Goal: Contribute content: Contribute content

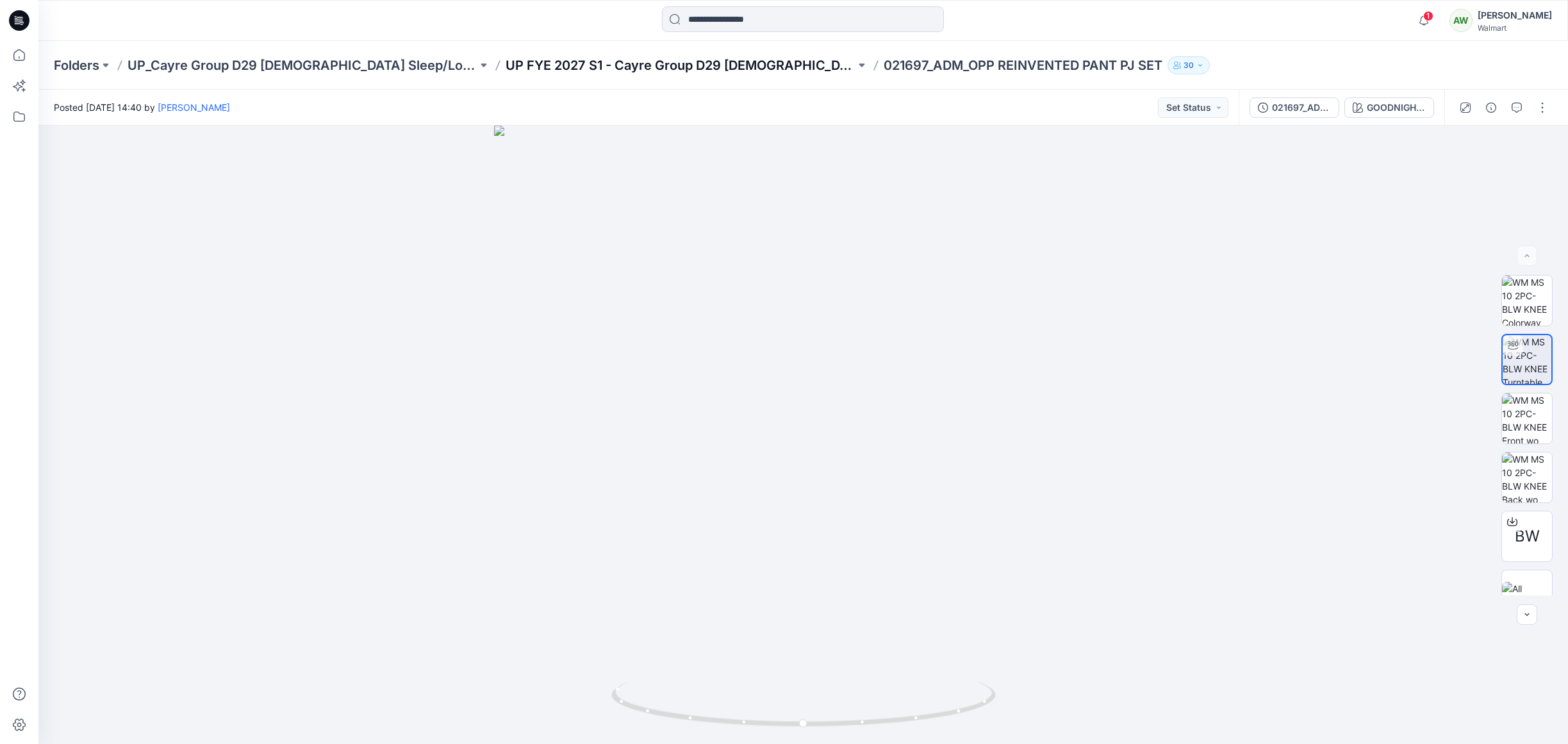
click at [715, 61] on p "UP FYE 2027 S1 - Cayre Group D29 [DEMOGRAPHIC_DATA] Sleepwear" at bounding box center [681, 65] width 350 height 18
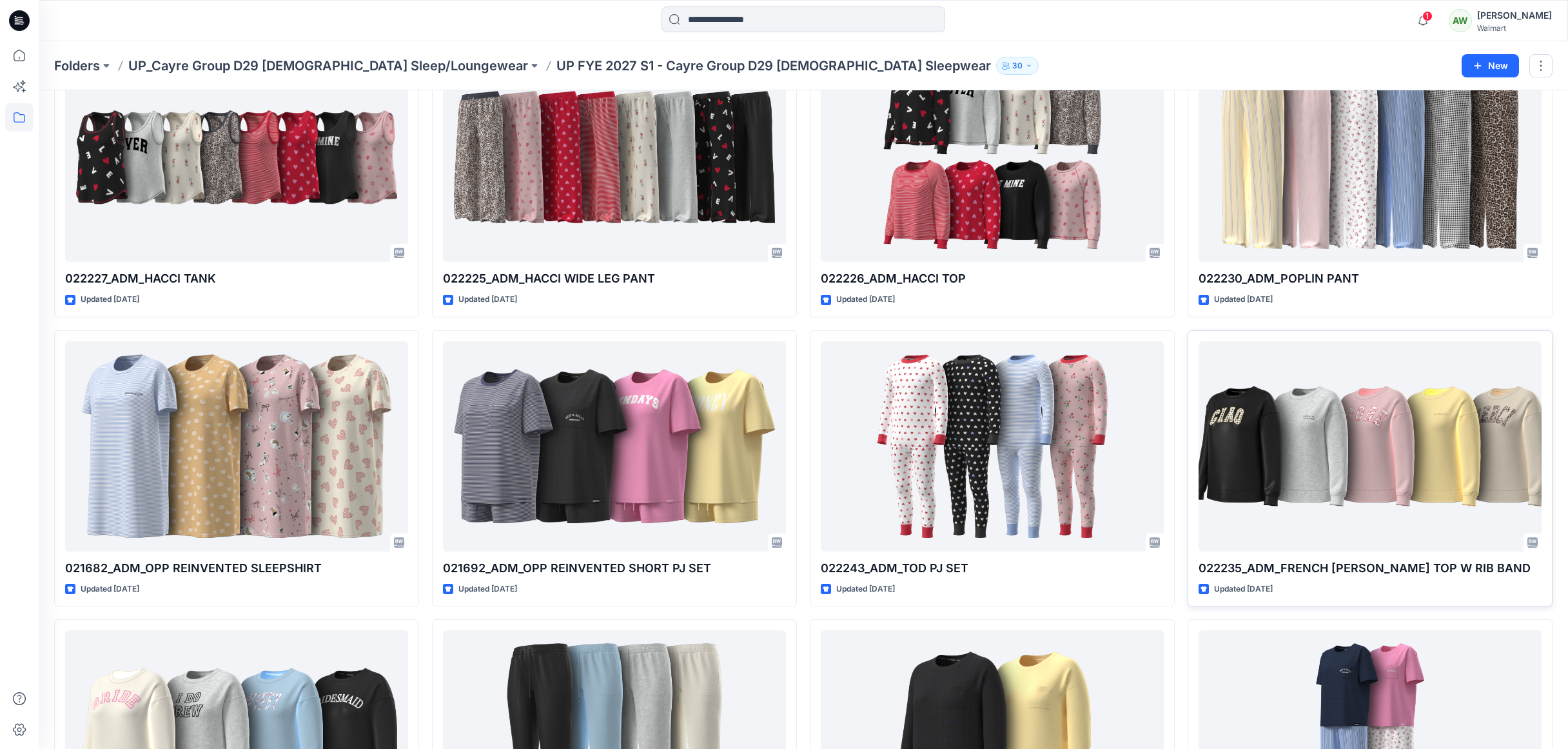
scroll to position [680, 0]
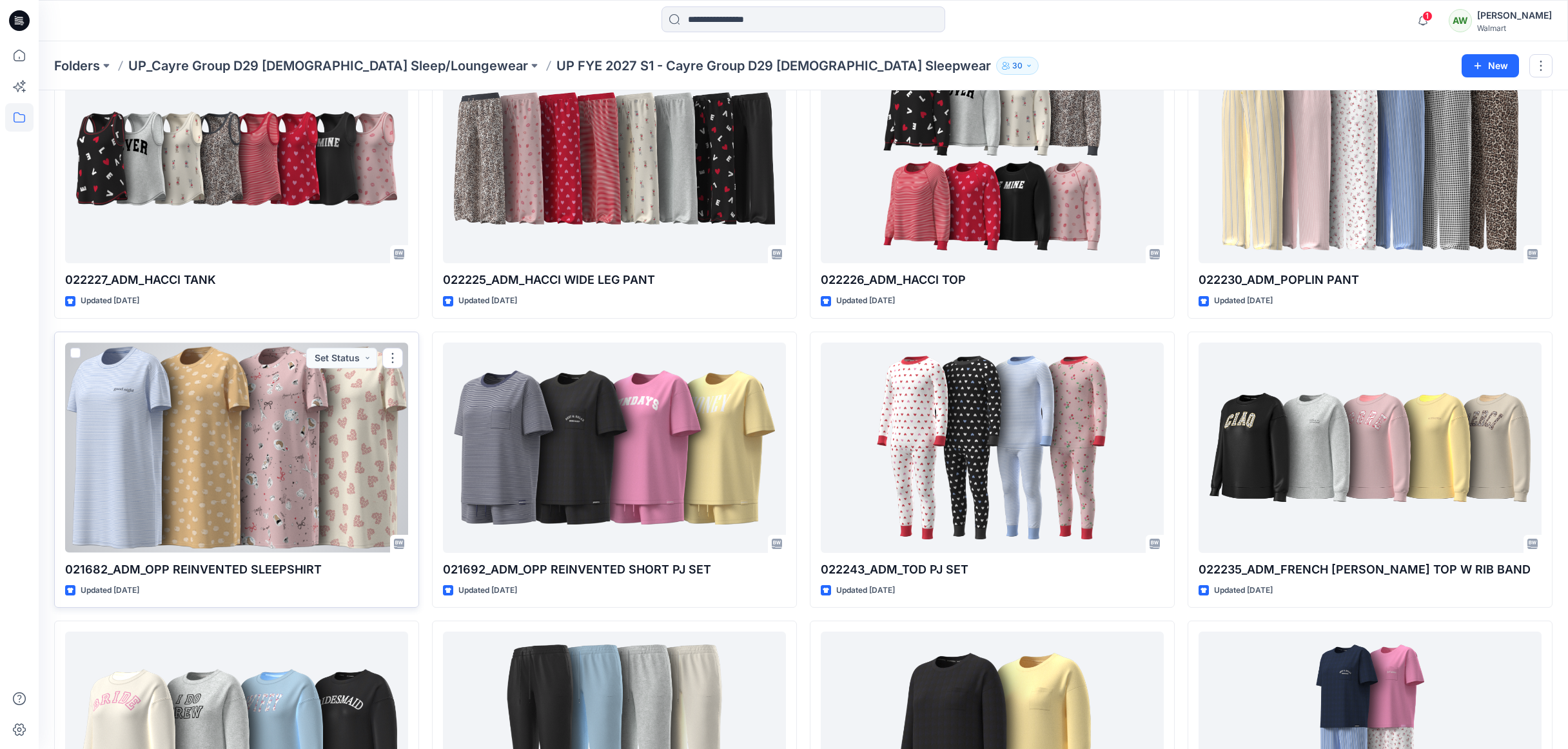
click at [297, 429] on div at bounding box center [236, 447] width 343 height 210
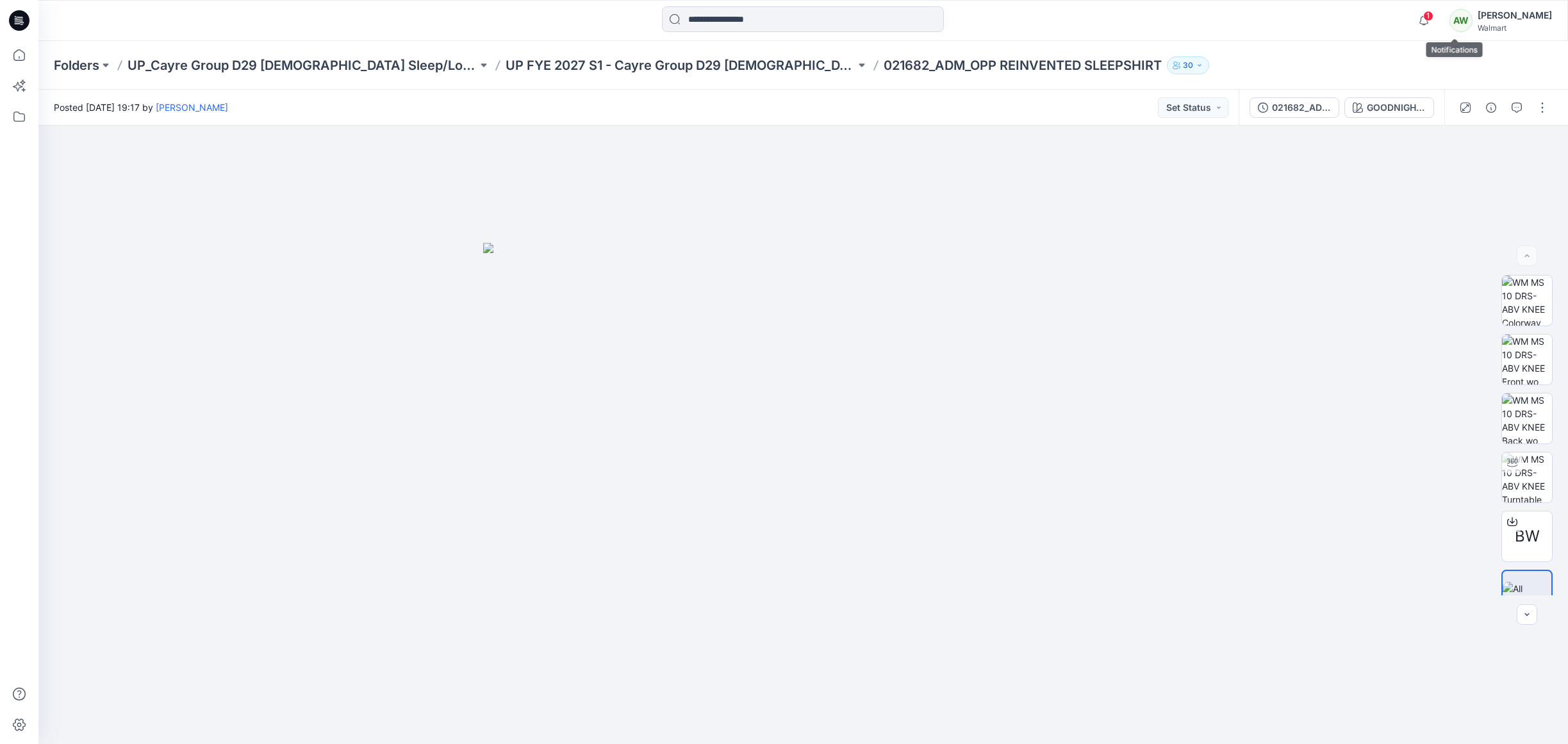
click at [1434, 14] on span "1" at bounding box center [1428, 16] width 10 height 10
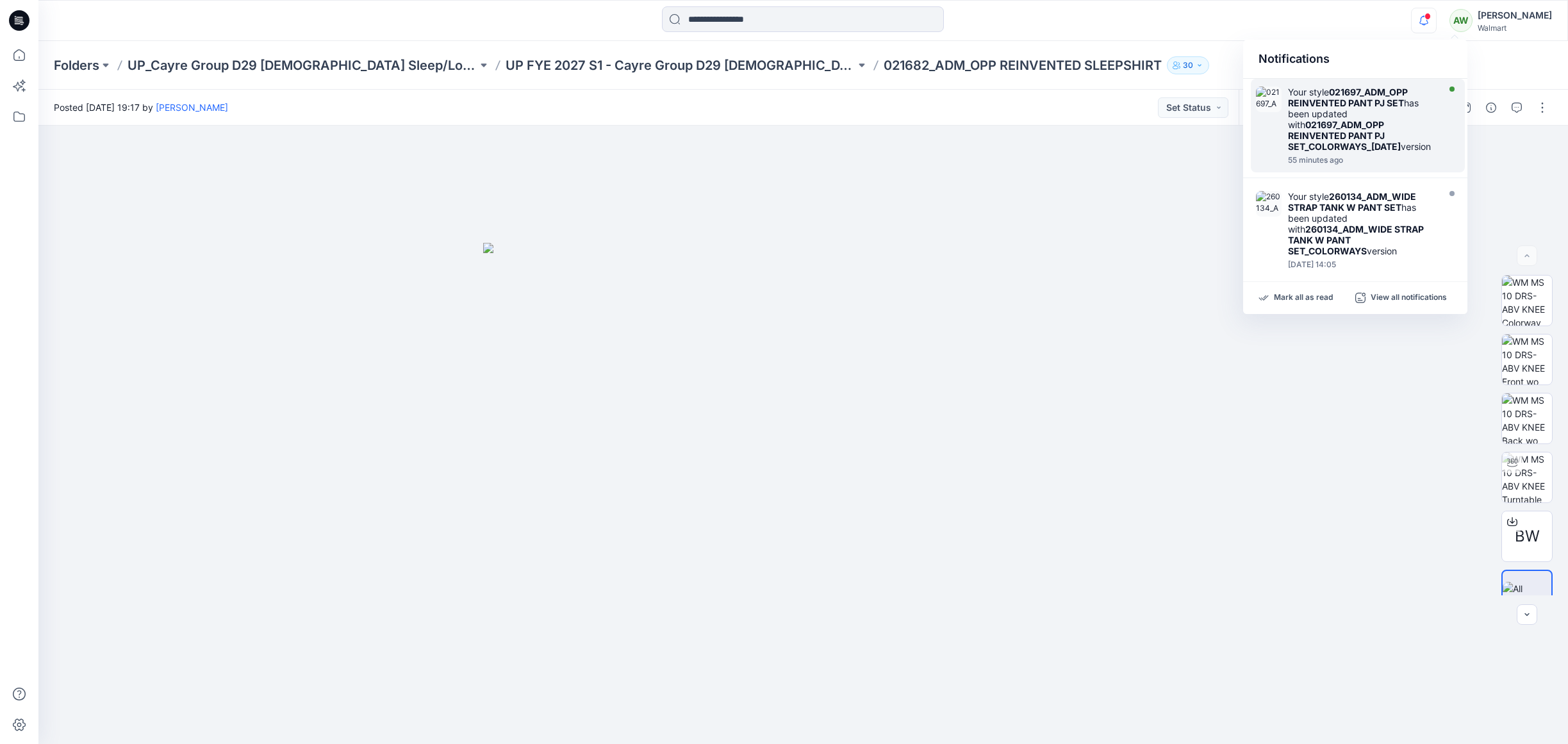
click at [1401, 88] on strong "021697_ADM_OPP REINVENTED PANT PJ SET" at bounding box center [1348, 98] width 120 height 22
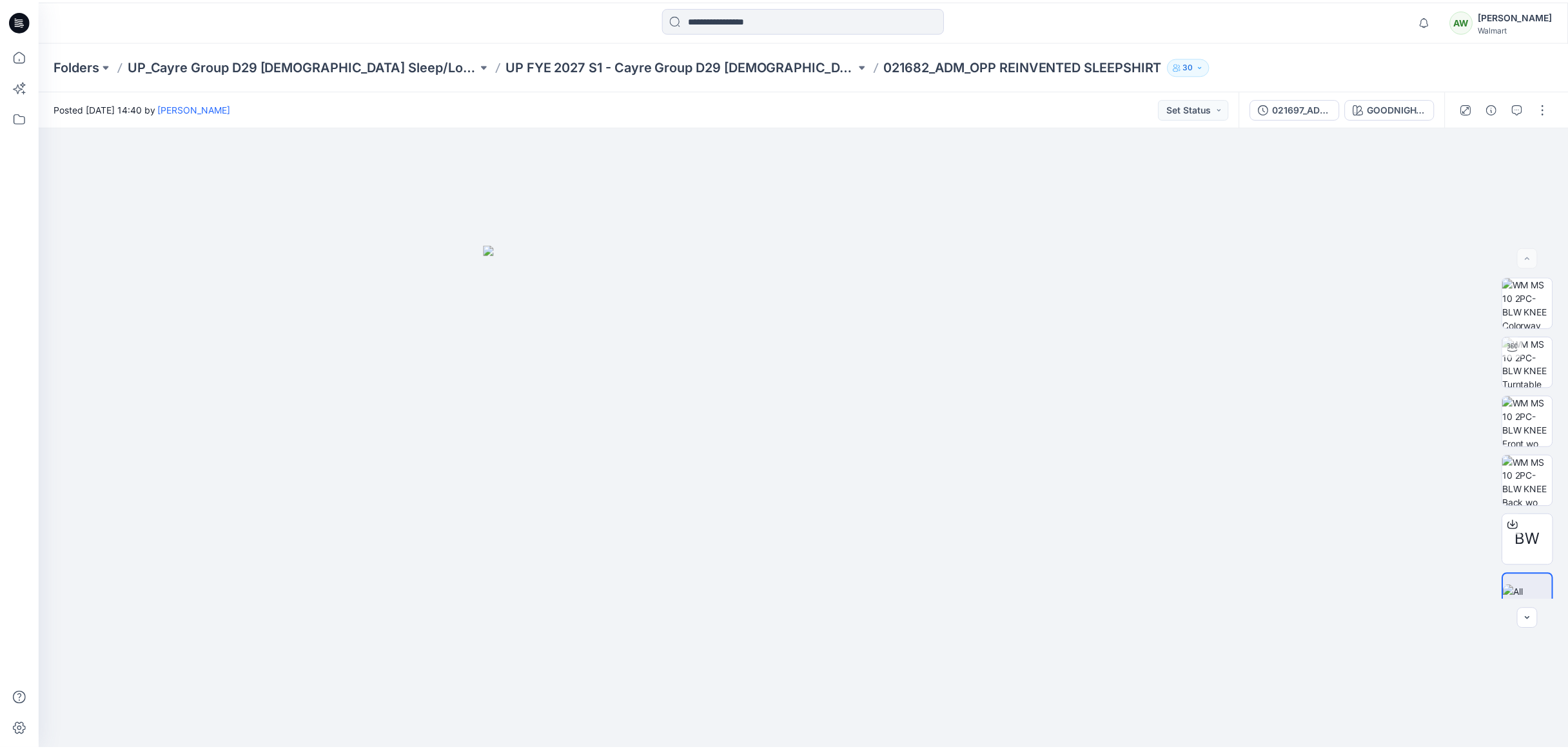
scroll to position [180, 0]
click at [591, 69] on p "UP FYE 2027 S1 - Cayre Group D29 [DEMOGRAPHIC_DATA] Sleepwear" at bounding box center [685, 66] width 352 height 18
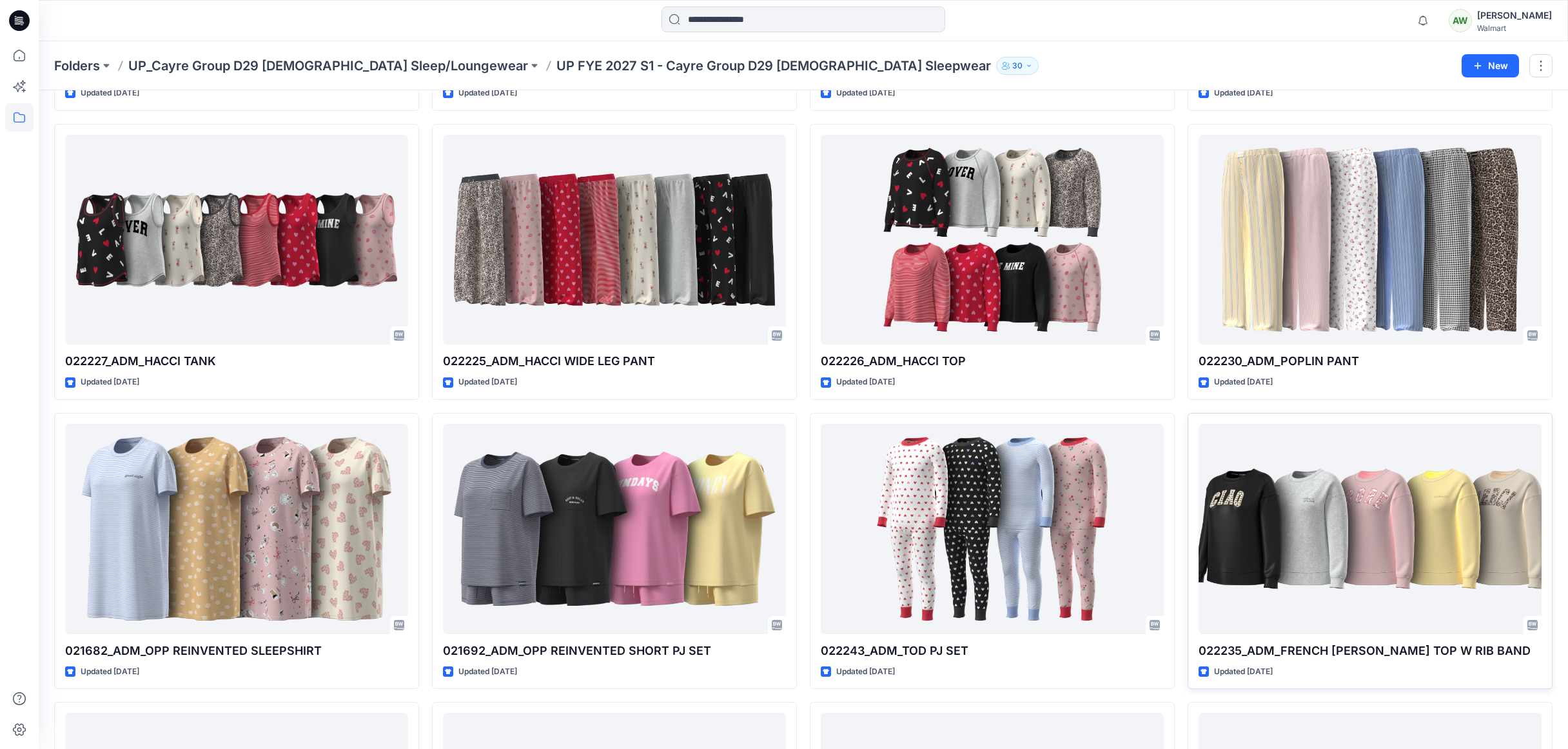
scroll to position [596, 0]
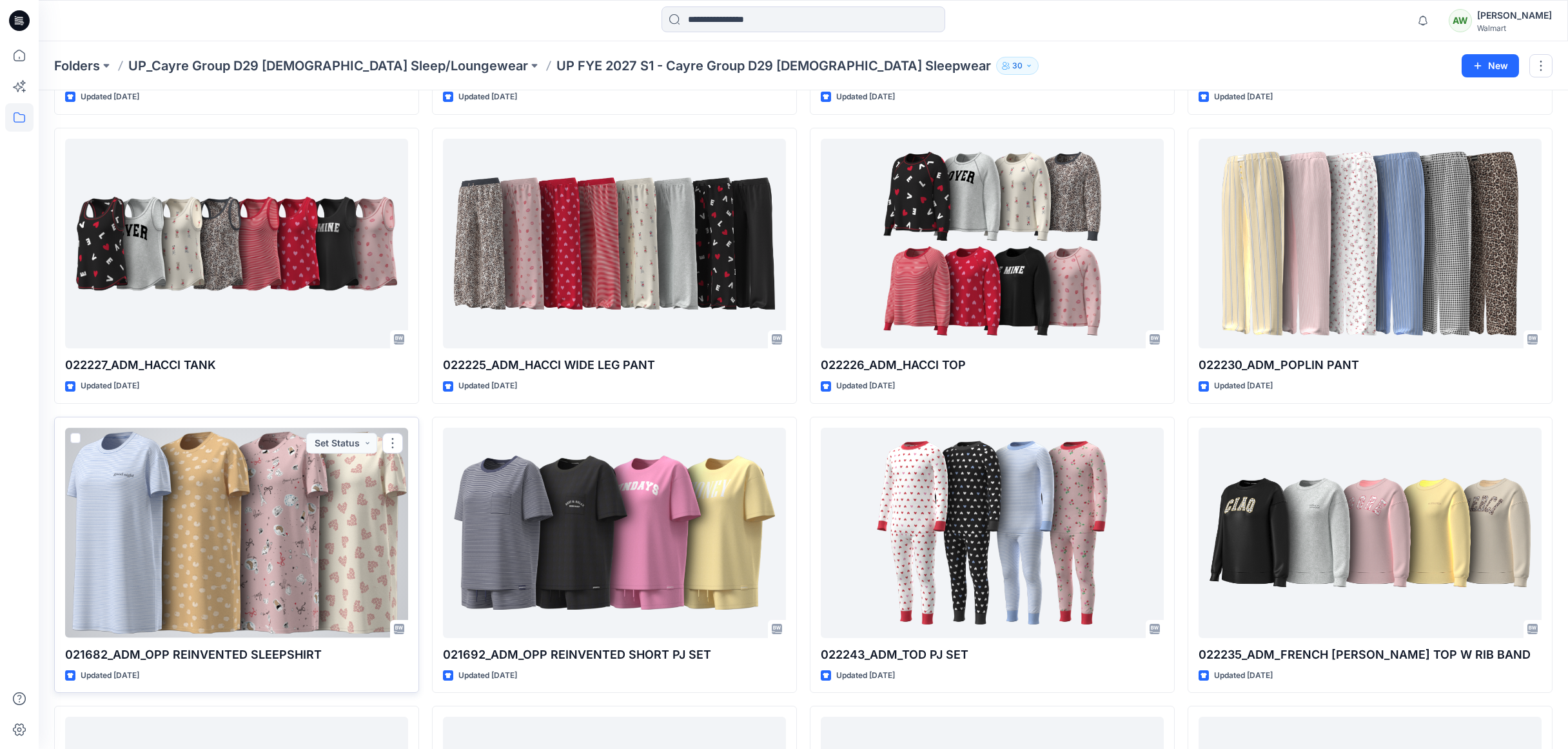
click at [256, 548] on div at bounding box center [236, 533] width 343 height 210
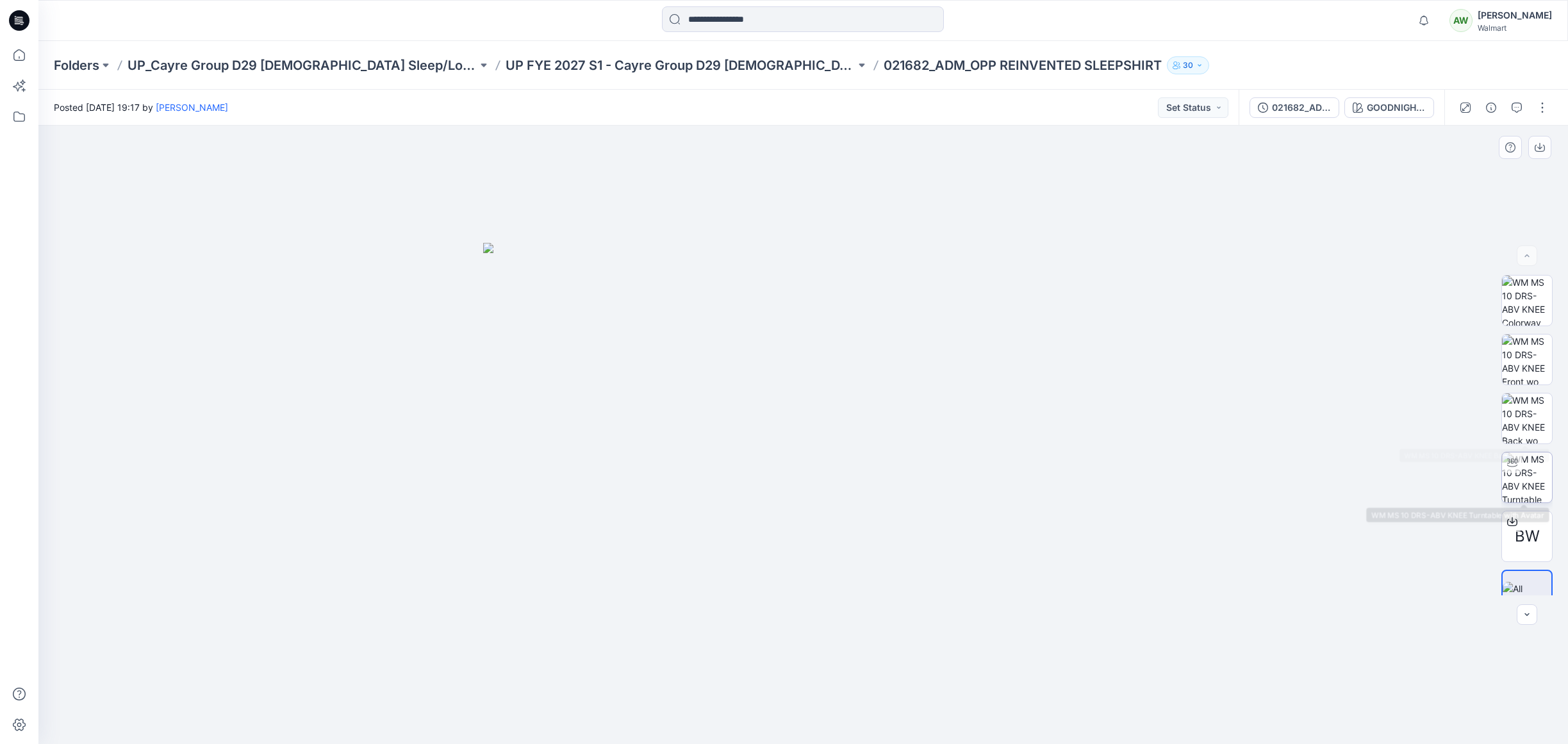
click at [1524, 479] on img at bounding box center [1527, 477] width 50 height 50
click at [641, 60] on p "UP FYE 2027 S1 - Cayre Group D29 [DEMOGRAPHIC_DATA] Sleepwear" at bounding box center [681, 65] width 350 height 18
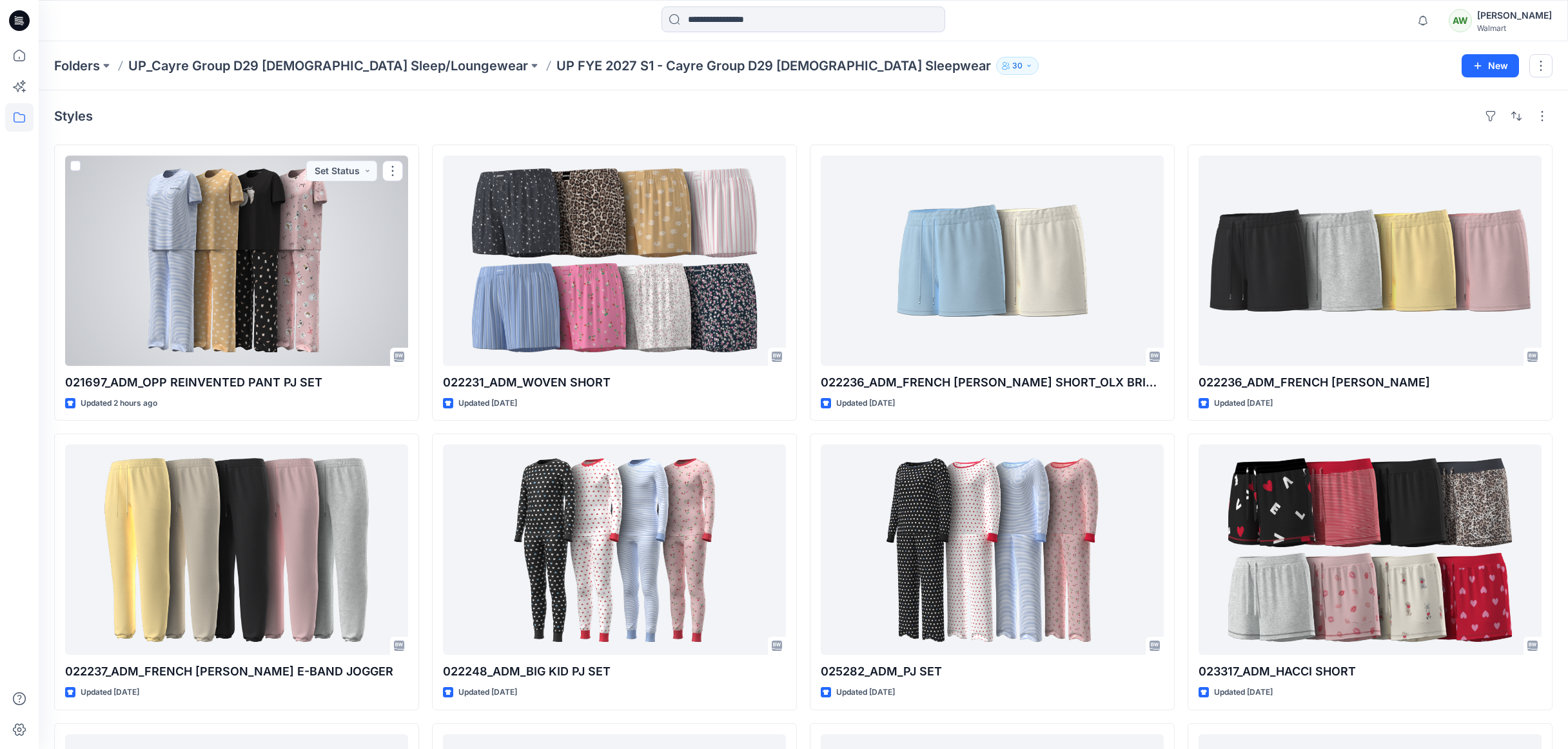
click at [332, 263] on div at bounding box center [236, 260] width 343 height 210
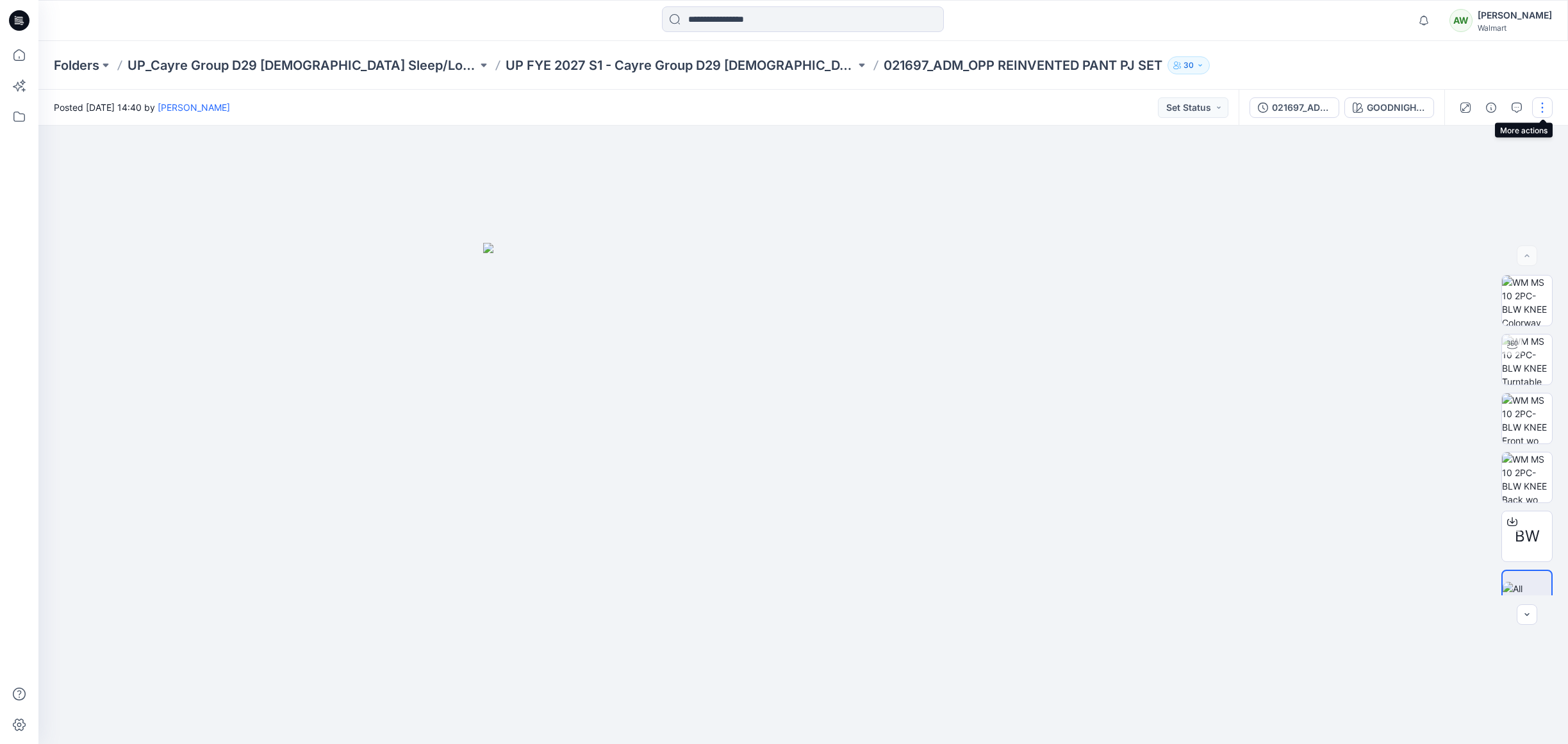
click at [1545, 100] on button "button" at bounding box center [1543, 107] width 21 height 21
click at [1515, 101] on button "button" at bounding box center [1517, 107] width 21 height 21
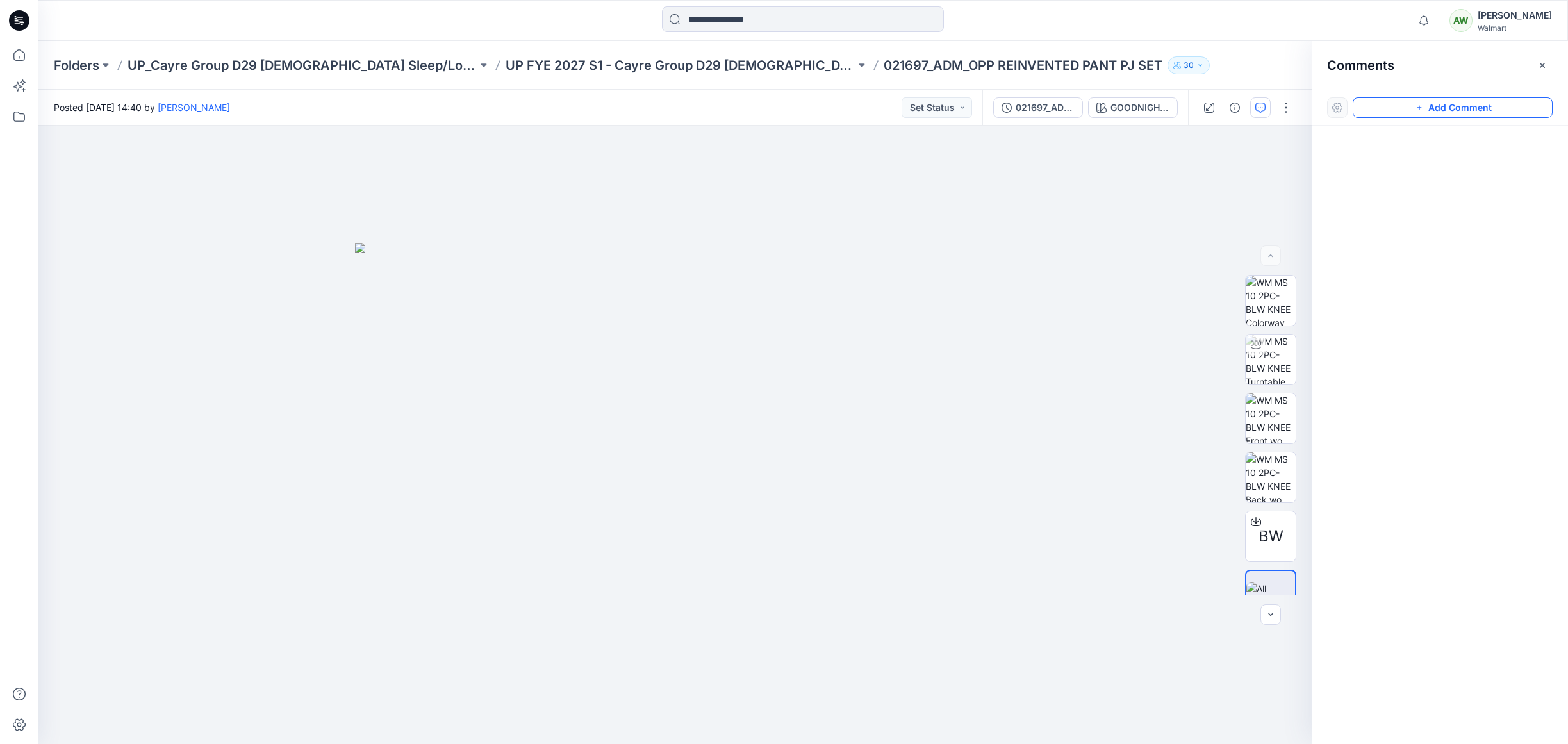
click at [1445, 101] on button "Add Comment" at bounding box center [1453, 107] width 200 height 21
click at [1000, 209] on div "1" at bounding box center [675, 435] width 1273 height 619
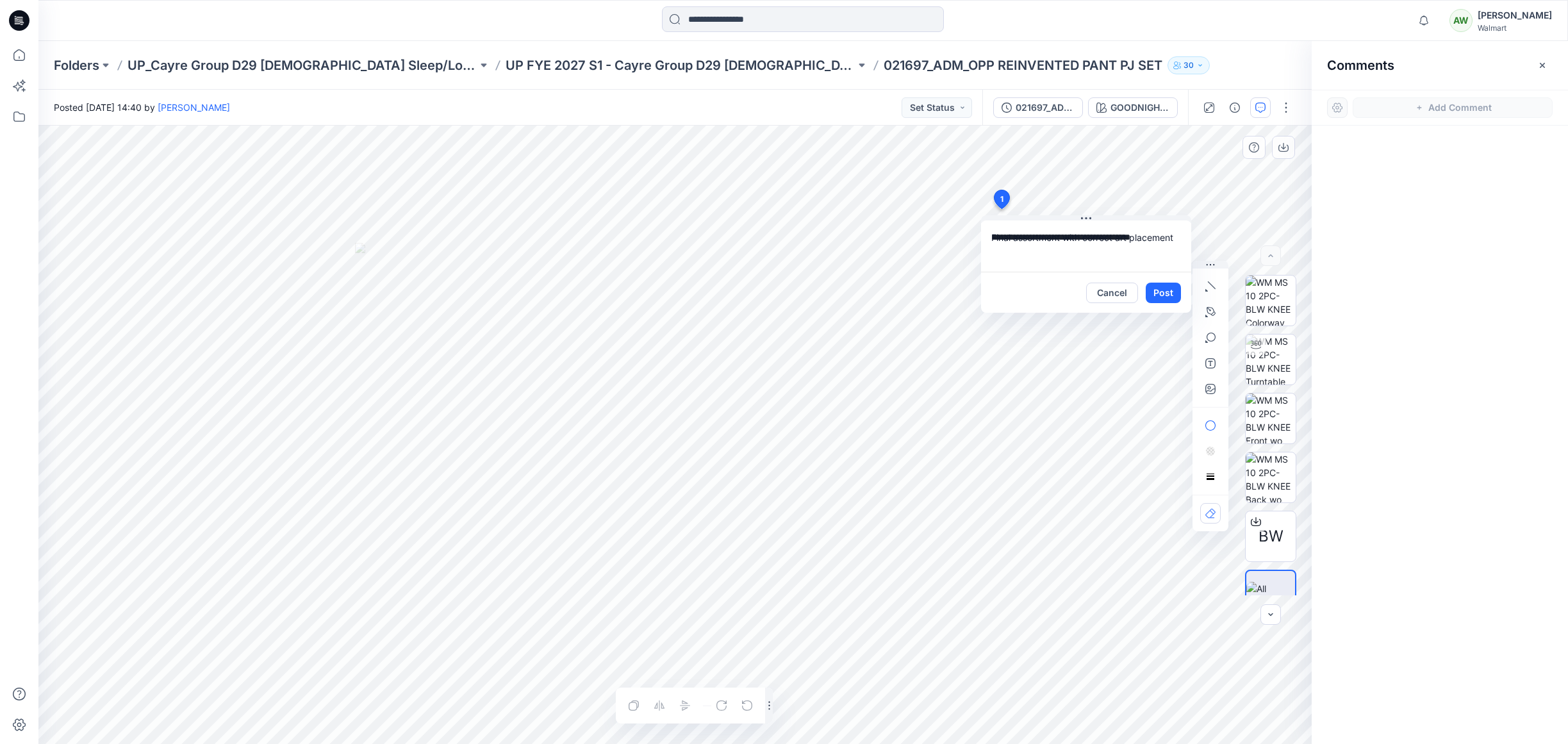
drag, startPoint x: 1117, startPoint y: 235, endPoint x: 1088, endPoint y: 230, distance: 29.4
click at [1085, 234] on textarea "**********" at bounding box center [1086, 246] width 210 height 51
drag, startPoint x: 1170, startPoint y: 234, endPoint x: 1168, endPoint y: 227, distance: 7.3
click at [1170, 234] on textarea "**********" at bounding box center [1086, 246] width 210 height 51
type textarea "**********"
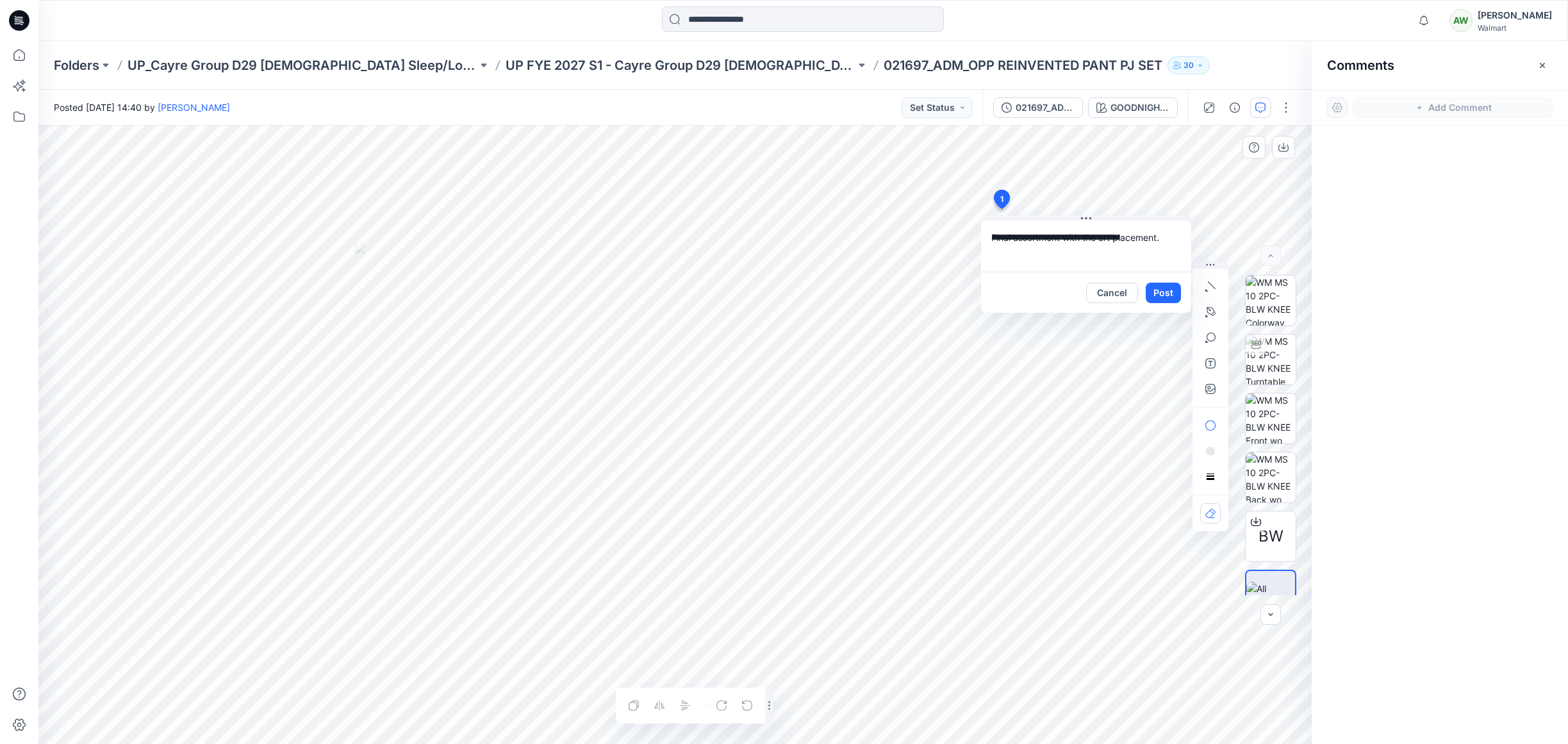
click at [1164, 295] on button "Post" at bounding box center [1163, 293] width 35 height 21
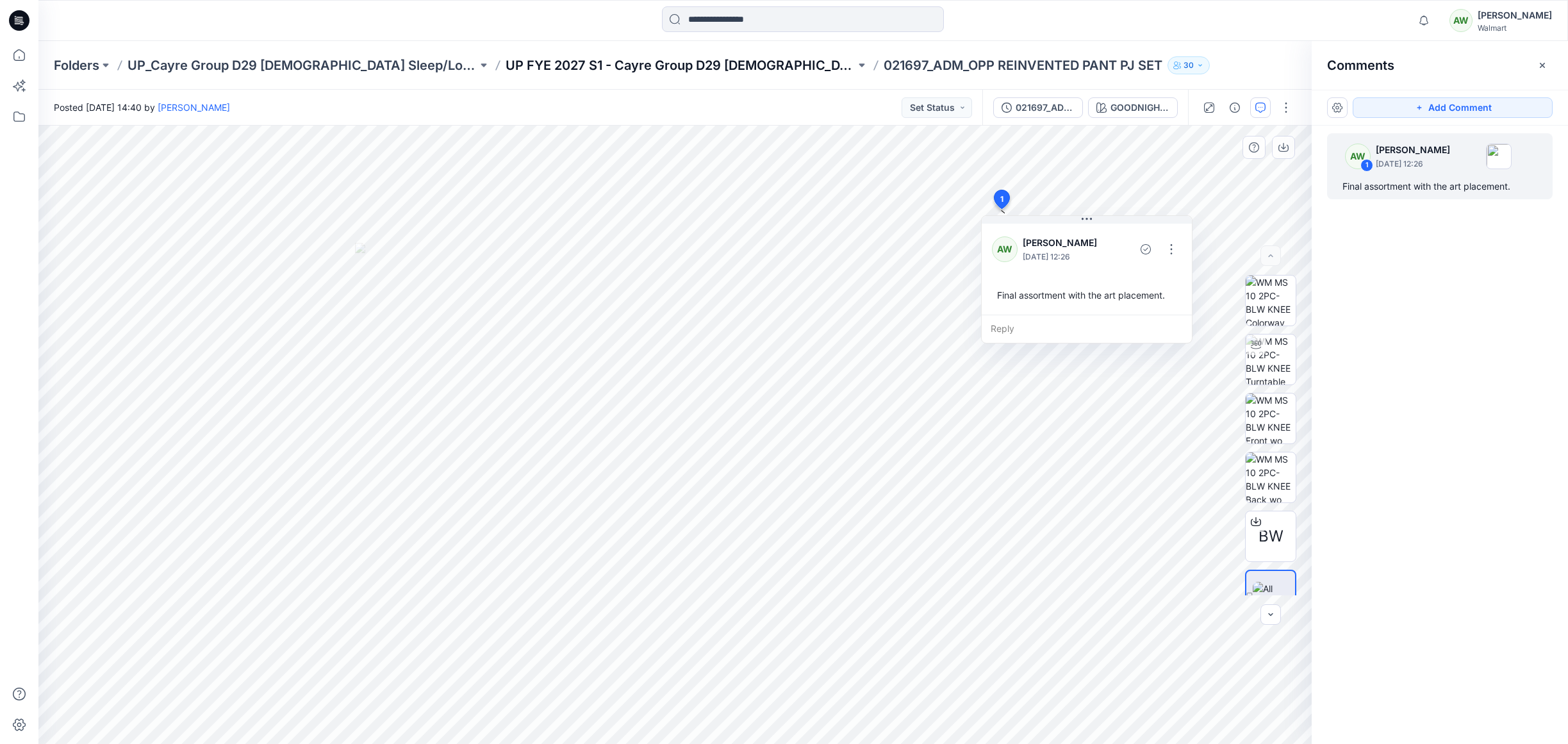
click at [708, 60] on p "UP FYE 2027 S1 - Cayre Group D29 [DEMOGRAPHIC_DATA] Sleepwear" at bounding box center [681, 65] width 350 height 18
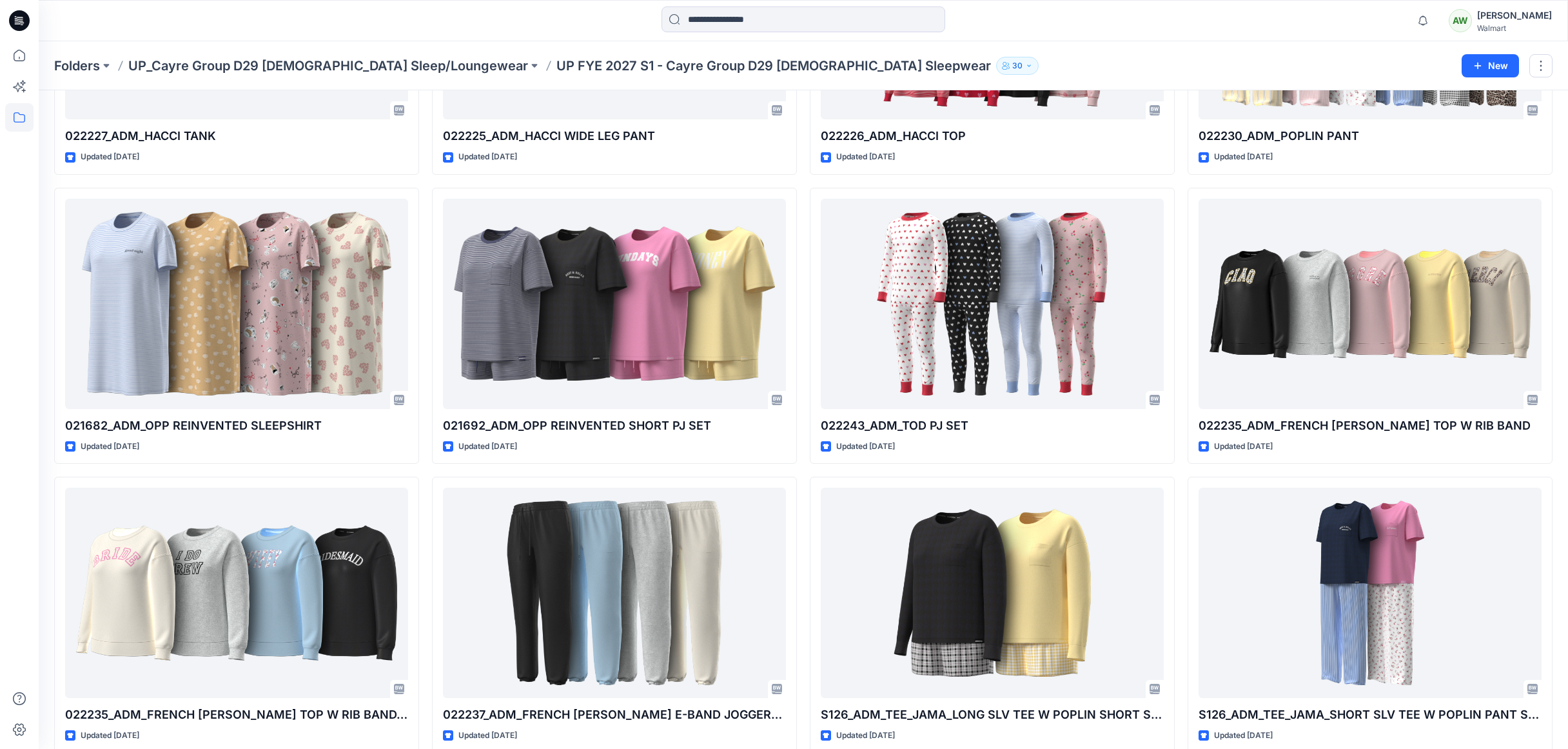
scroll to position [823, 0]
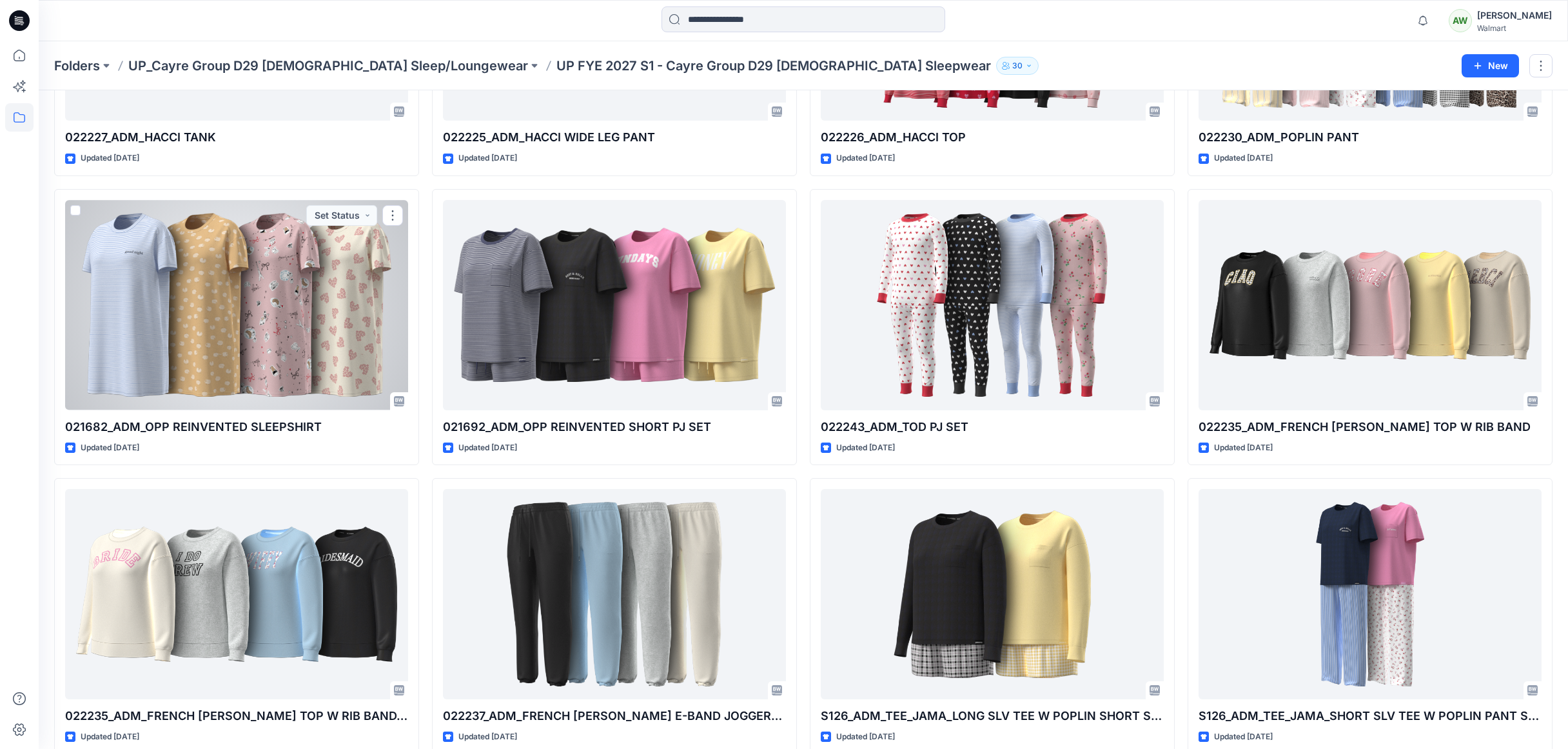
click at [275, 318] on div at bounding box center [236, 304] width 343 height 210
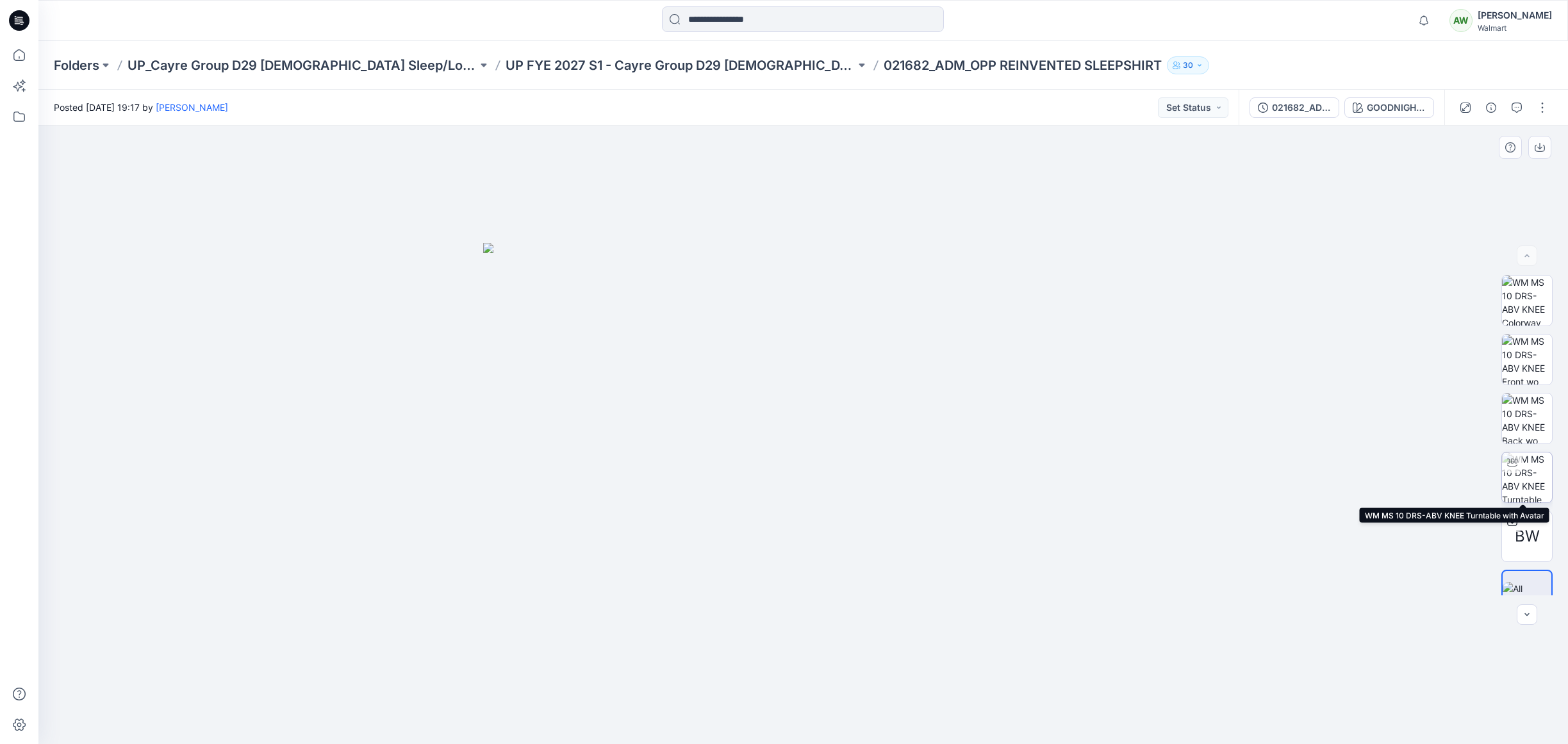
drag, startPoint x: 1509, startPoint y: 465, endPoint x: 1509, endPoint y: 455, distance: 10.0
click at [1509, 464] on icon at bounding box center [1512, 462] width 10 height 10
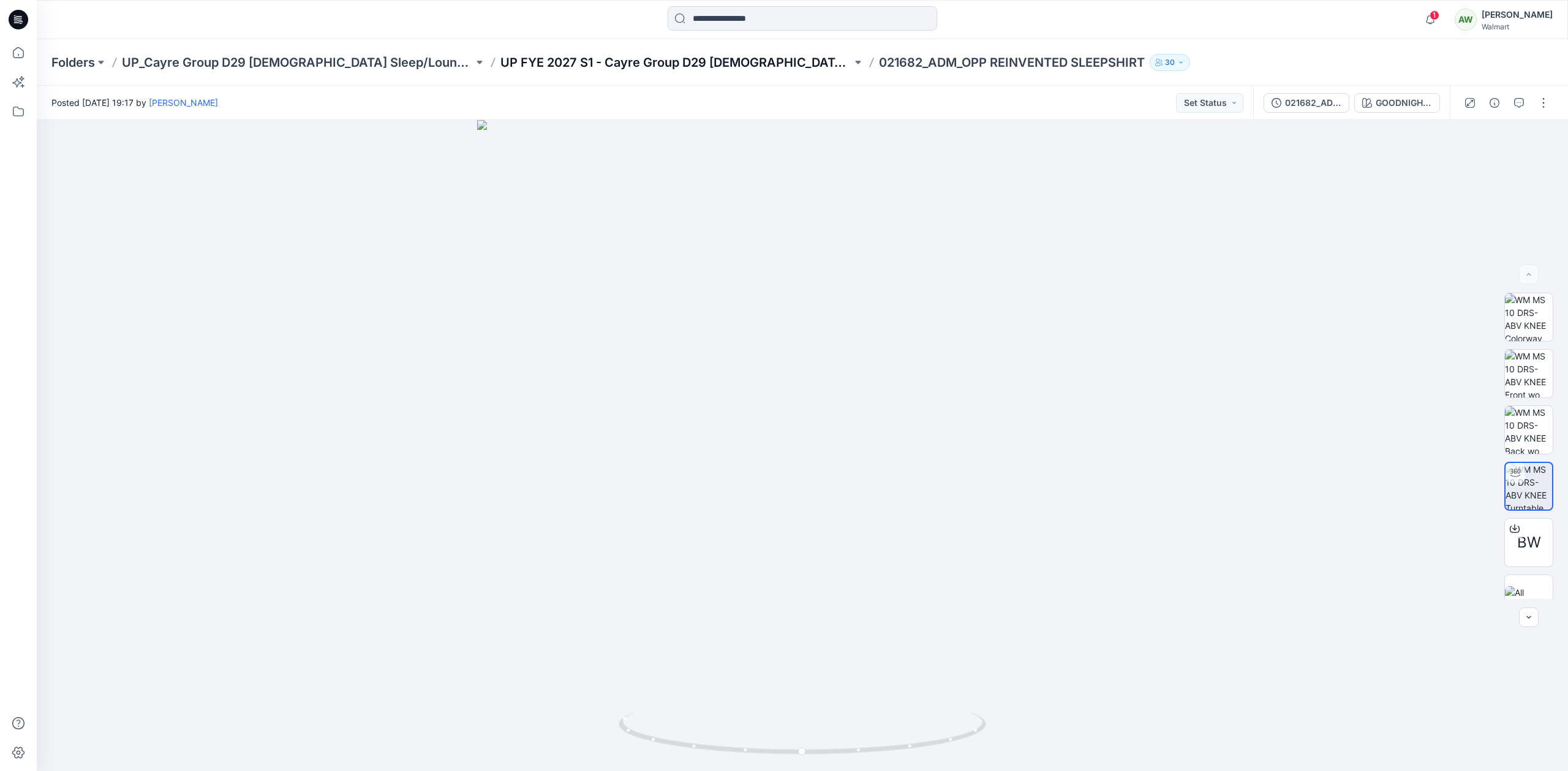
click at [686, 61] on p "UP FYE 2027 S1 - Cayre Group D29 [DEMOGRAPHIC_DATA] Sleepwear" at bounding box center [676, 63] width 352 height 17
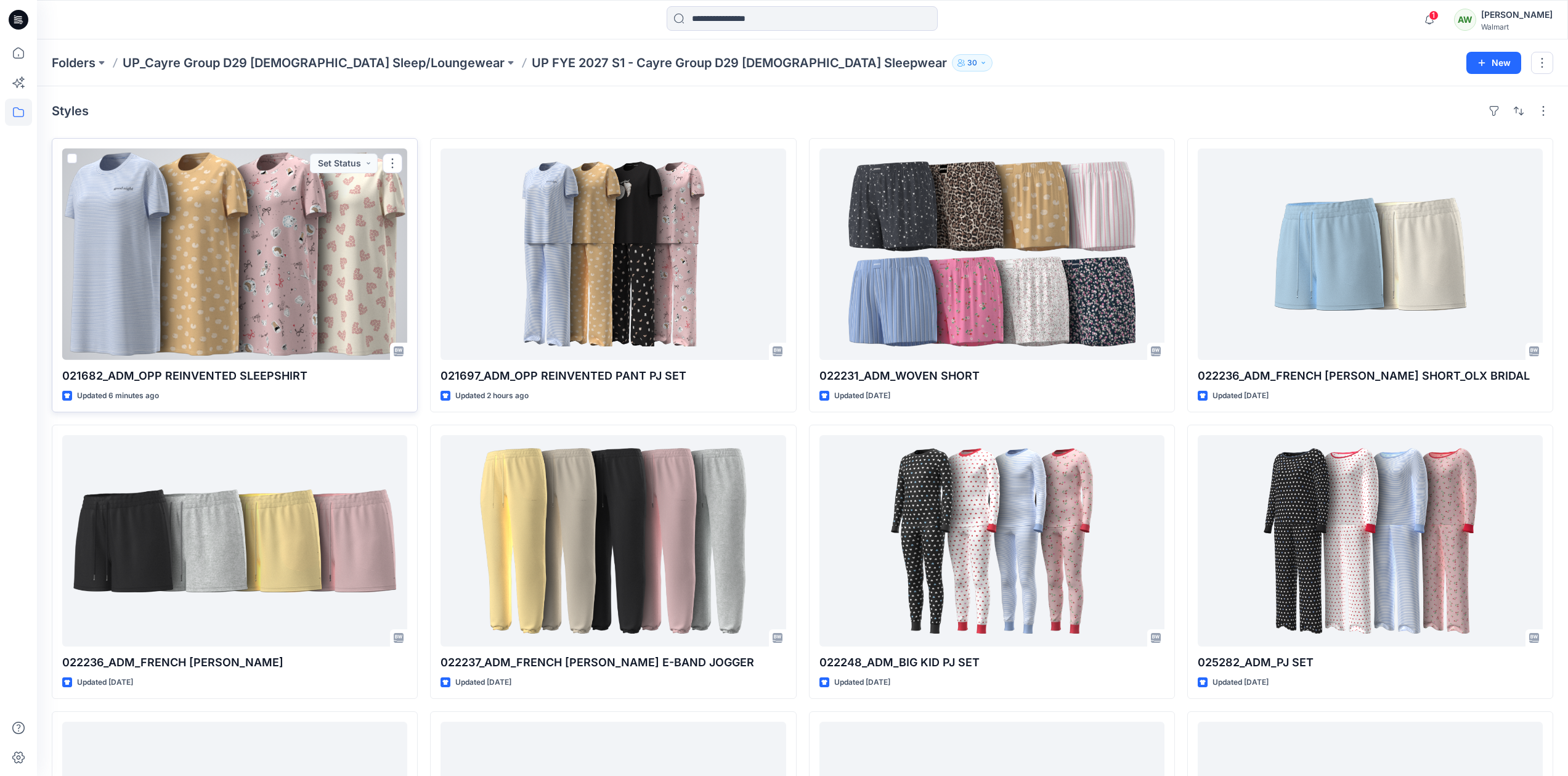
click at [313, 257] on div at bounding box center [235, 254] width 345 height 211
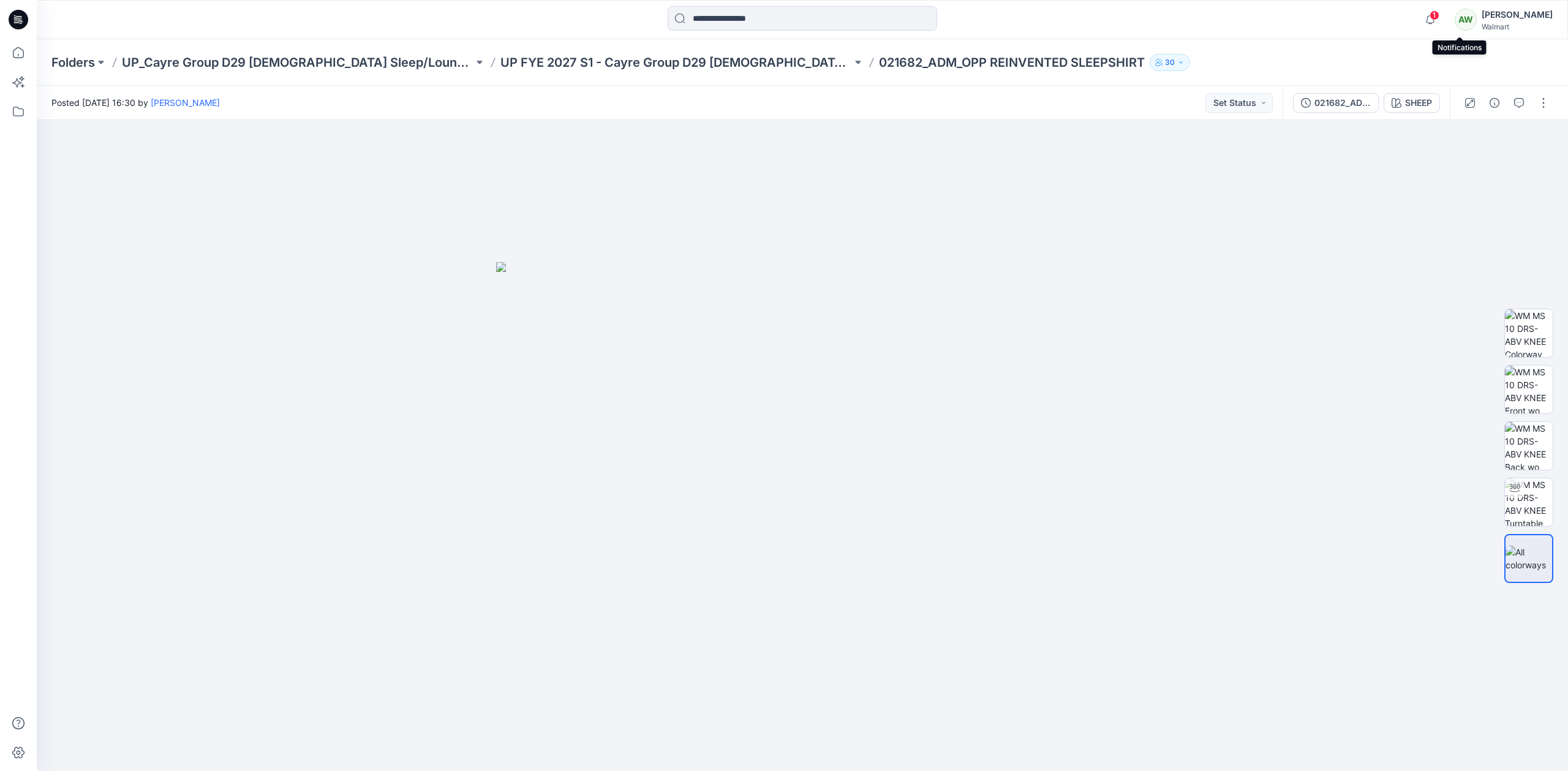
click at [1440, 14] on span "1" at bounding box center [1434, 15] width 10 height 10
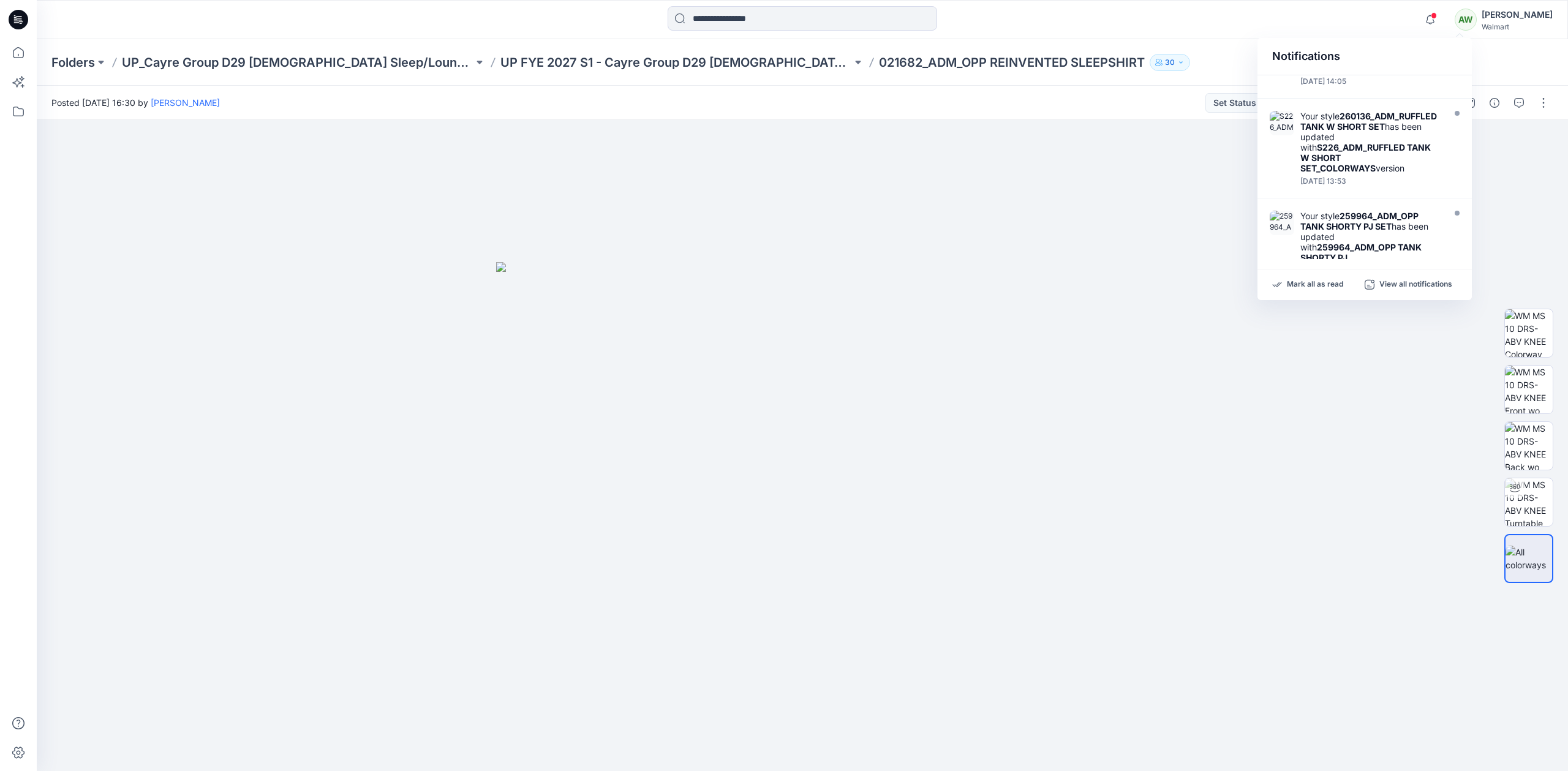
drag, startPoint x: 1378, startPoint y: 143, endPoint x: 1432, endPoint y: 110, distance: 63.3
click at [1378, 143] on div "Your style 260136_ADM_RUFFLED TANK W SHORT SET has been updated with S226_ADM_R…" at bounding box center [1371, 142] width 141 height 63
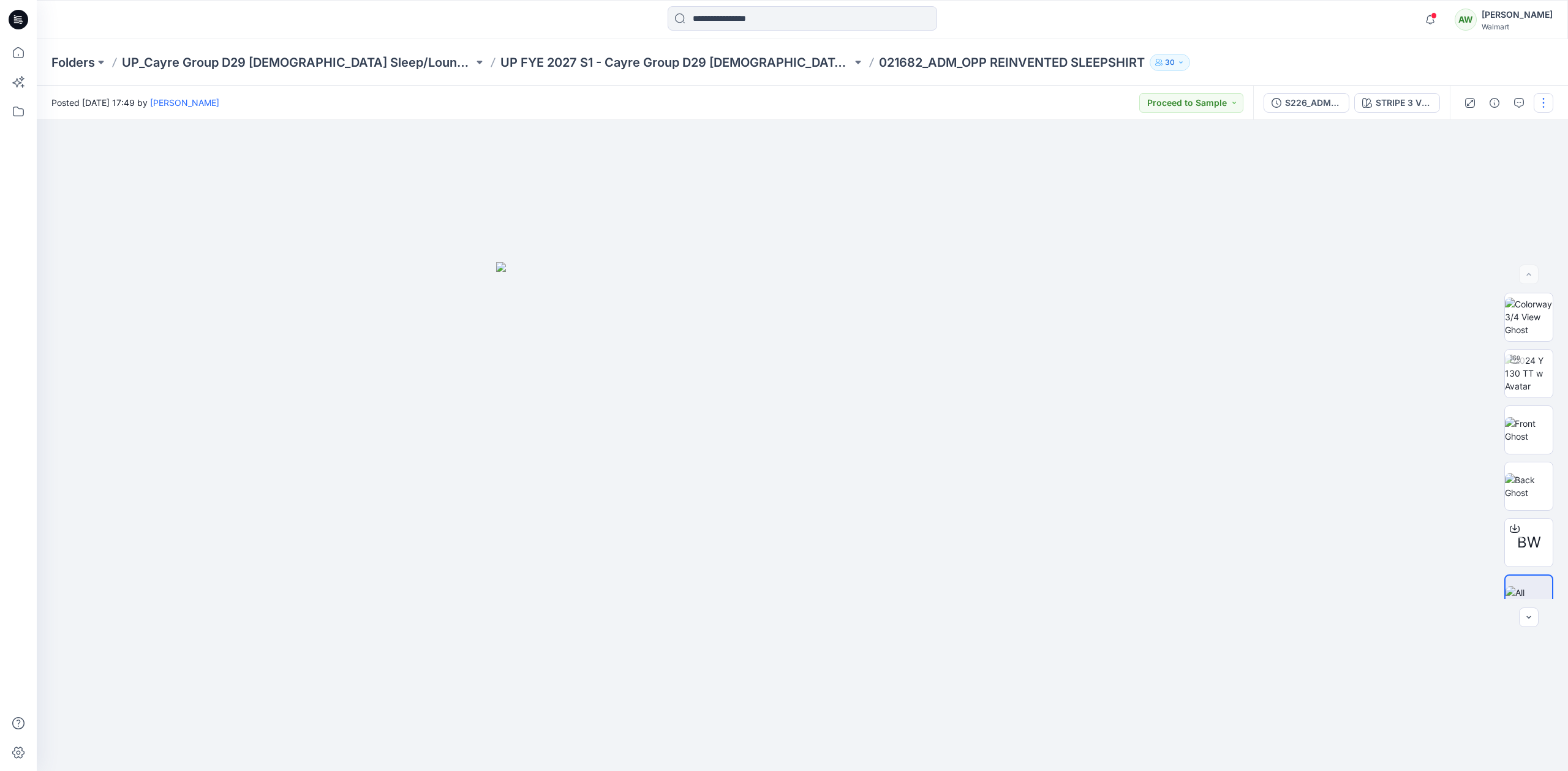
click at [1498, 95] on button "button" at bounding box center [1544, 103] width 20 height 20
click at [684, 57] on p "UP FYE 2027 S1 - Cayre Group D29 [DEMOGRAPHIC_DATA] Sleepwear" at bounding box center [676, 63] width 352 height 17
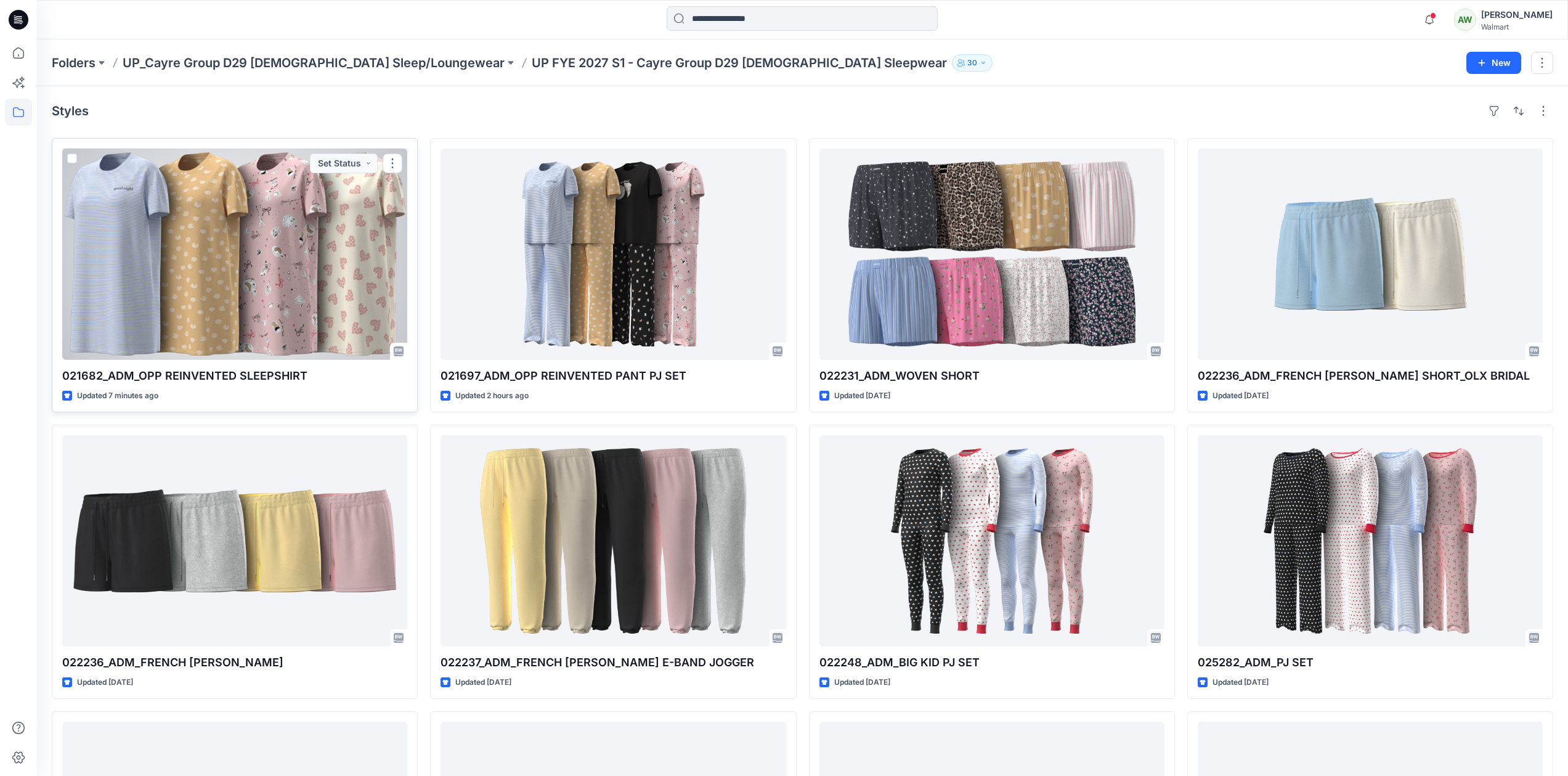
click at [341, 243] on div at bounding box center [235, 254] width 345 height 211
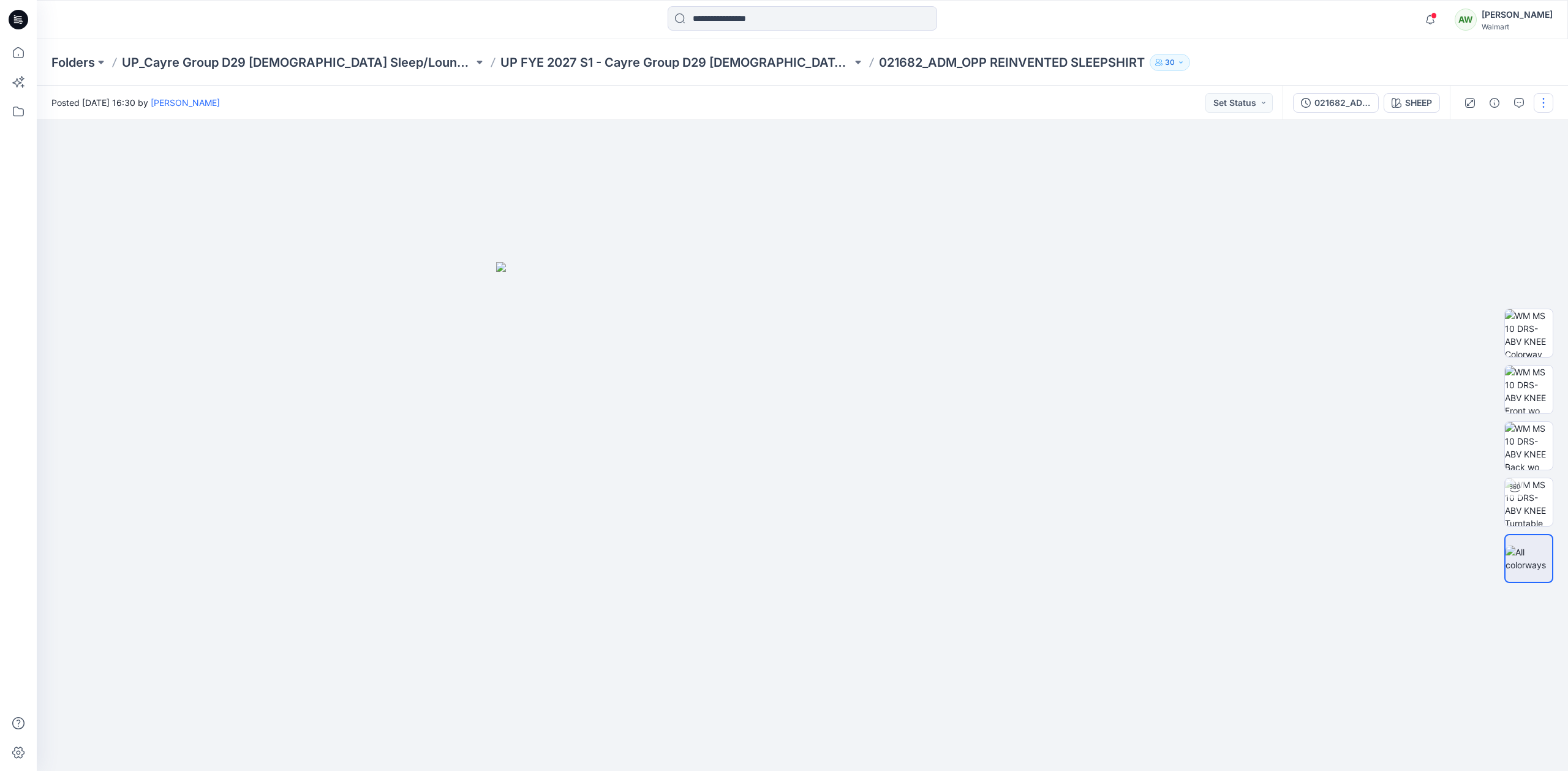
click at [1498, 101] on button "button" at bounding box center [1544, 103] width 20 height 20
drag, startPoint x: 1463, startPoint y: 164, endPoint x: 1567, endPoint y: 110, distance: 117.2
click at [1469, 164] on p "Edit" at bounding box center [1465, 166] width 15 height 13
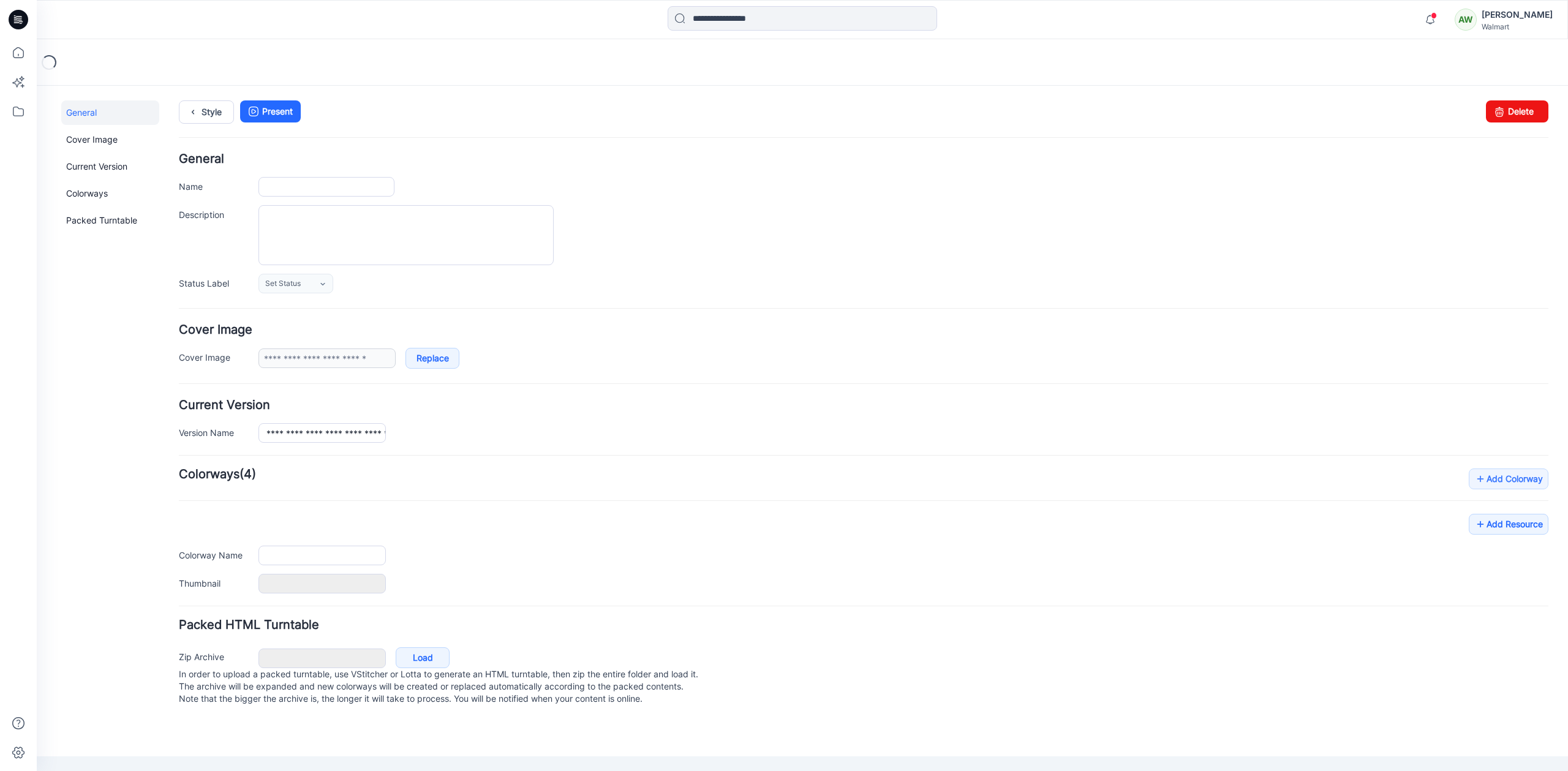
type input "**********"
type textarea "**********"
type input "*****"
type input "**********"
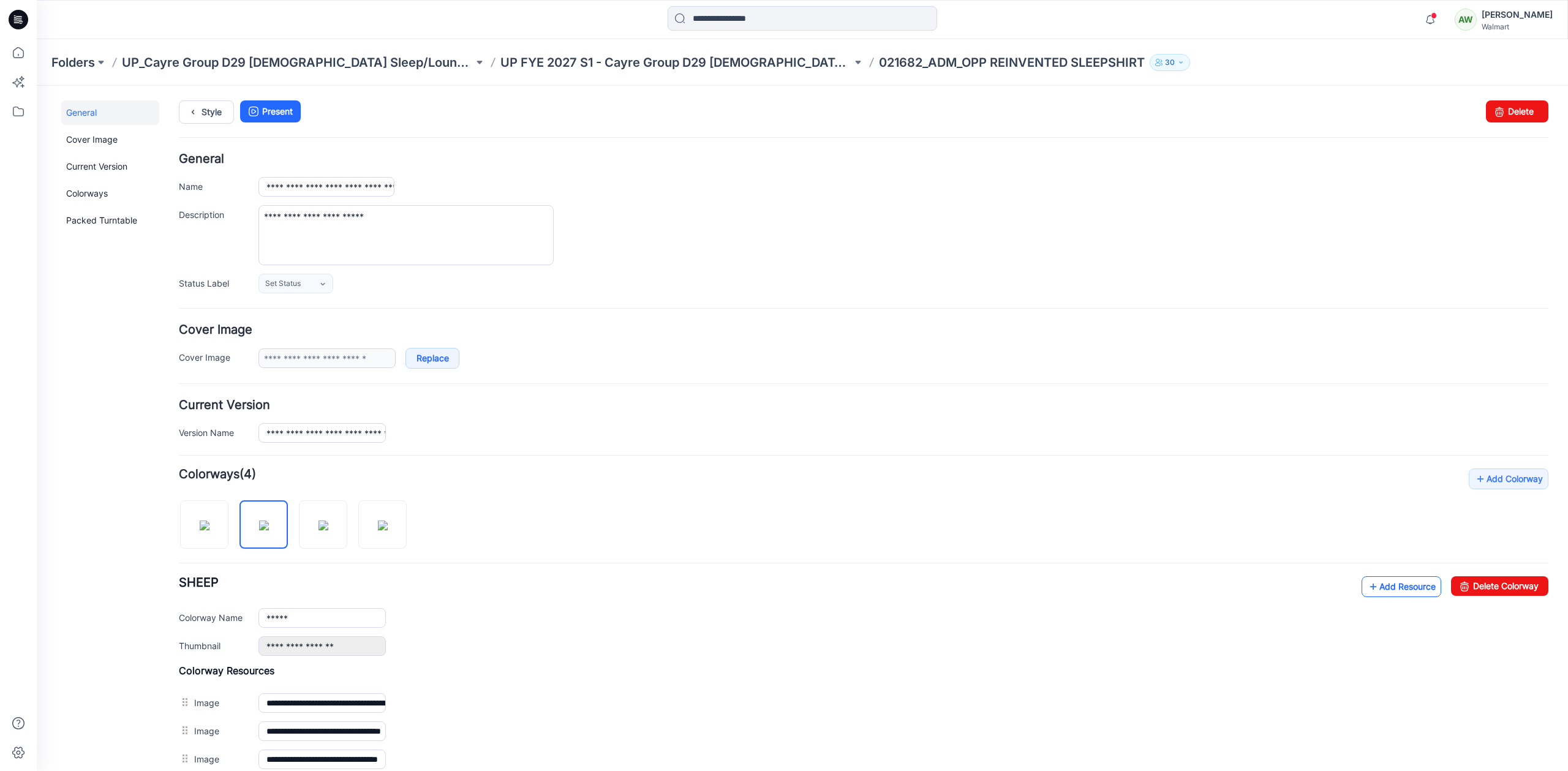
click at [1394, 587] on link "Add Resource" at bounding box center [1401, 587] width 80 height 21
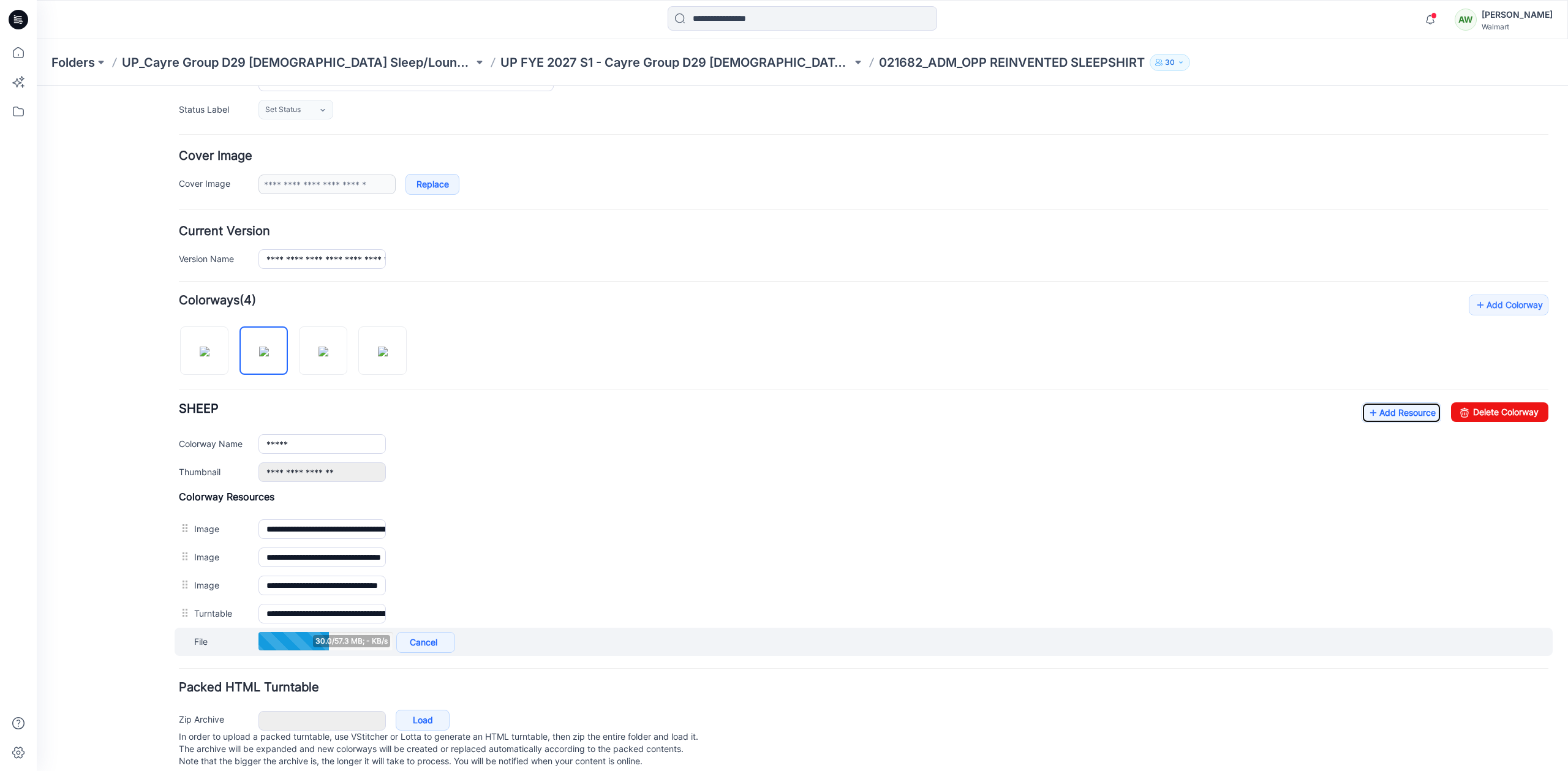
scroll to position [173, 0]
